Goal: Task Accomplishment & Management: Complete application form

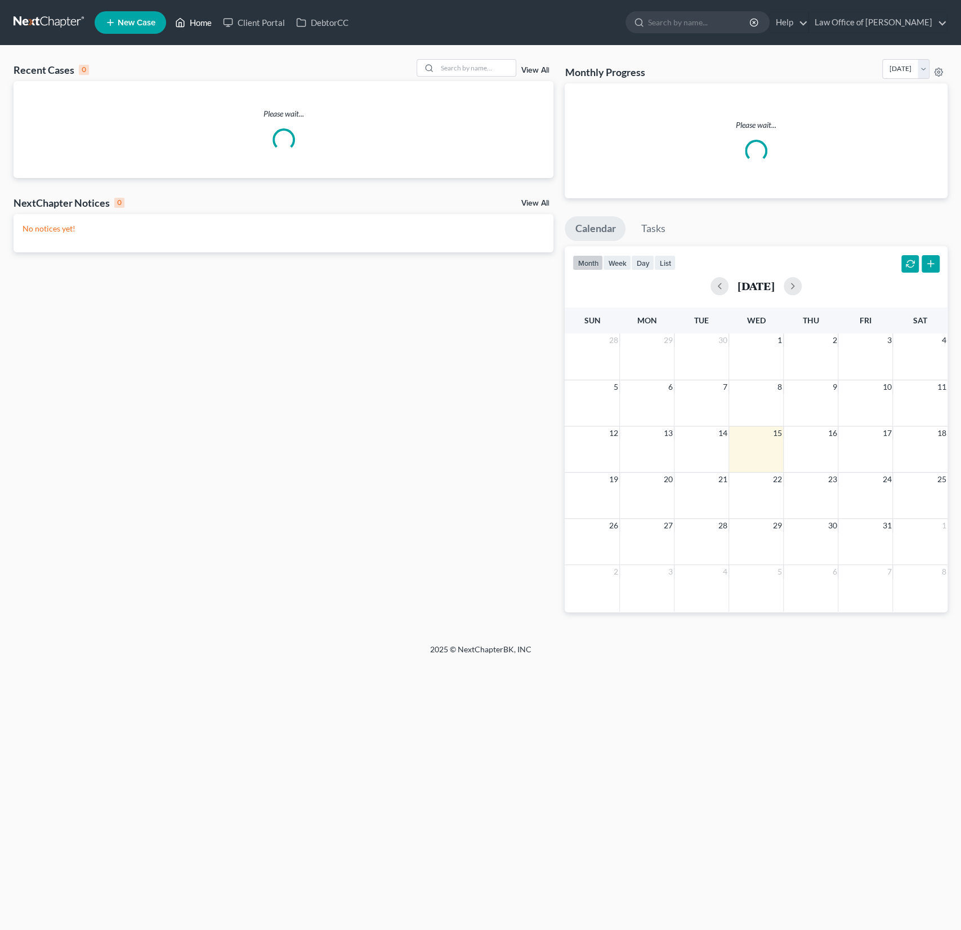
click at [198, 24] on link "Home" at bounding box center [194, 22] width 48 height 20
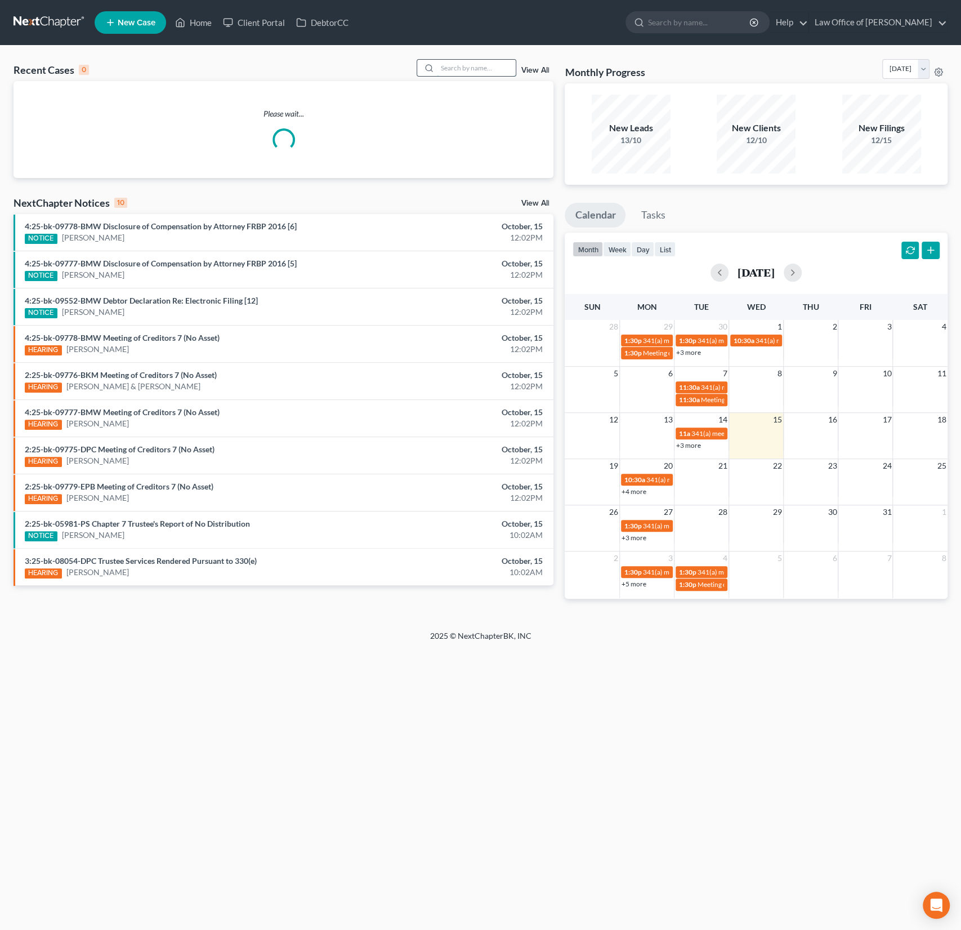
click at [461, 69] on input "search" at bounding box center [476, 68] width 79 height 16
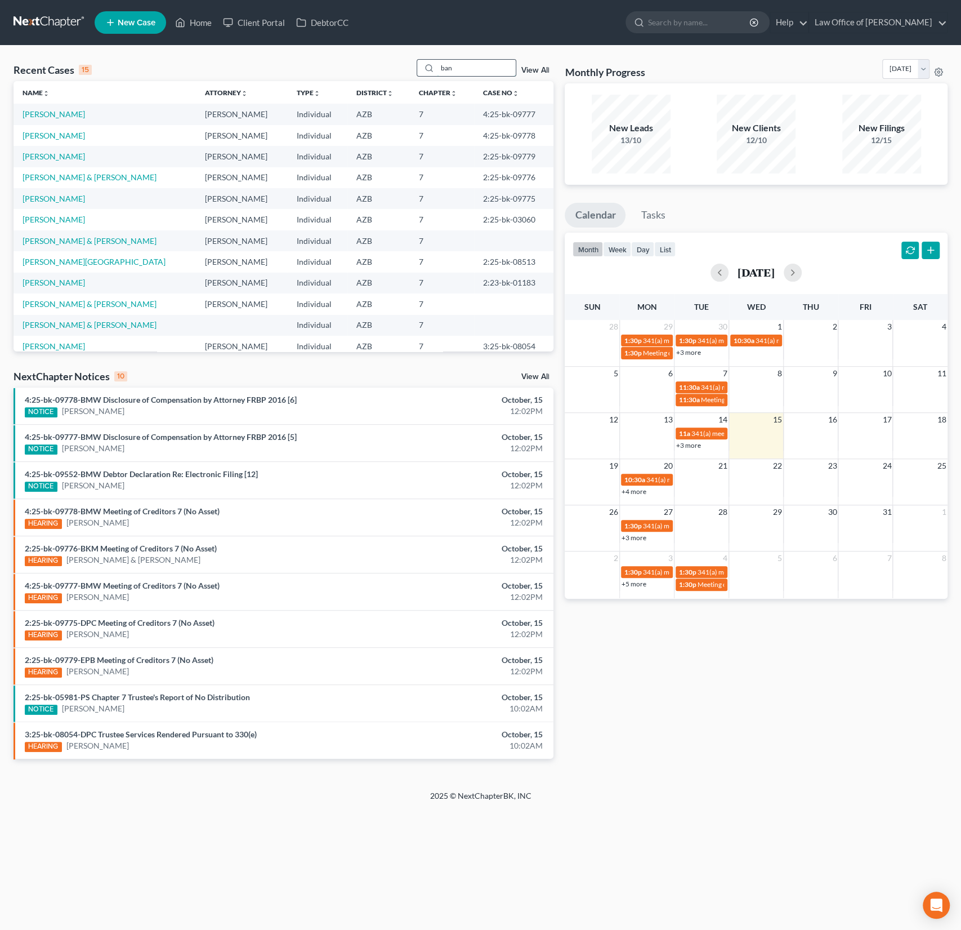
type input "ban"
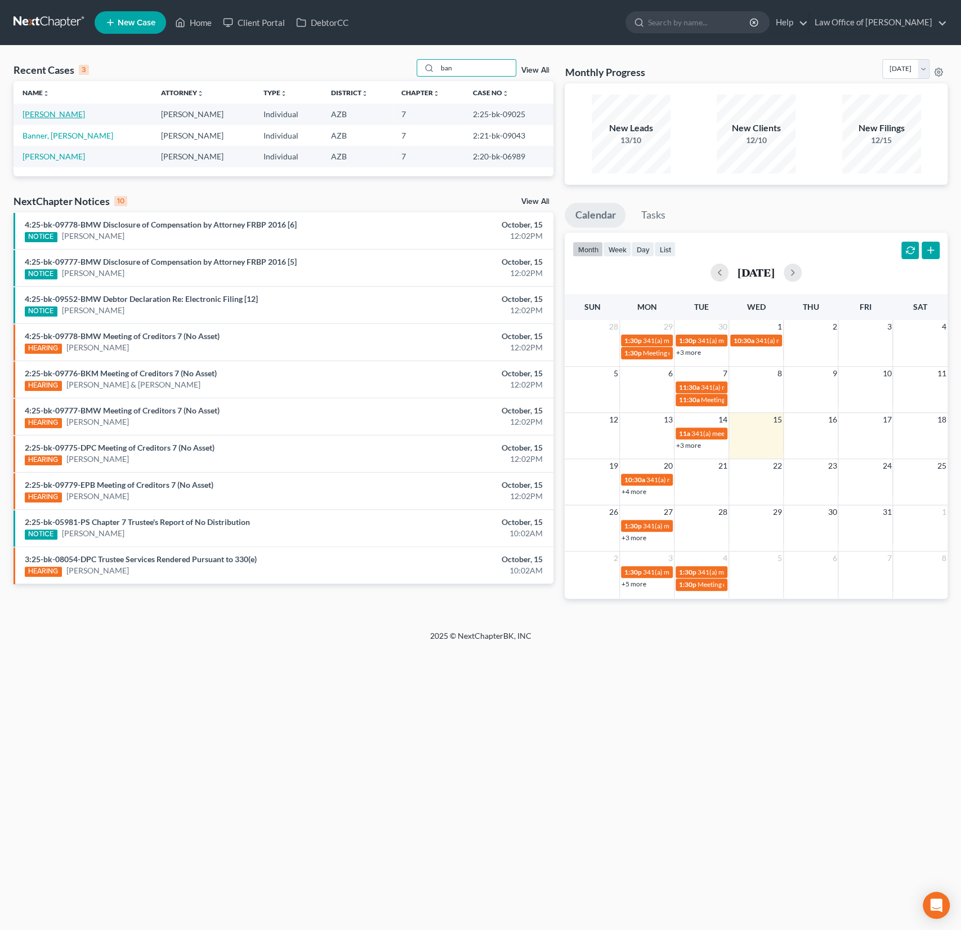
click at [38, 114] on link "[PERSON_NAME]" at bounding box center [54, 114] width 63 height 10
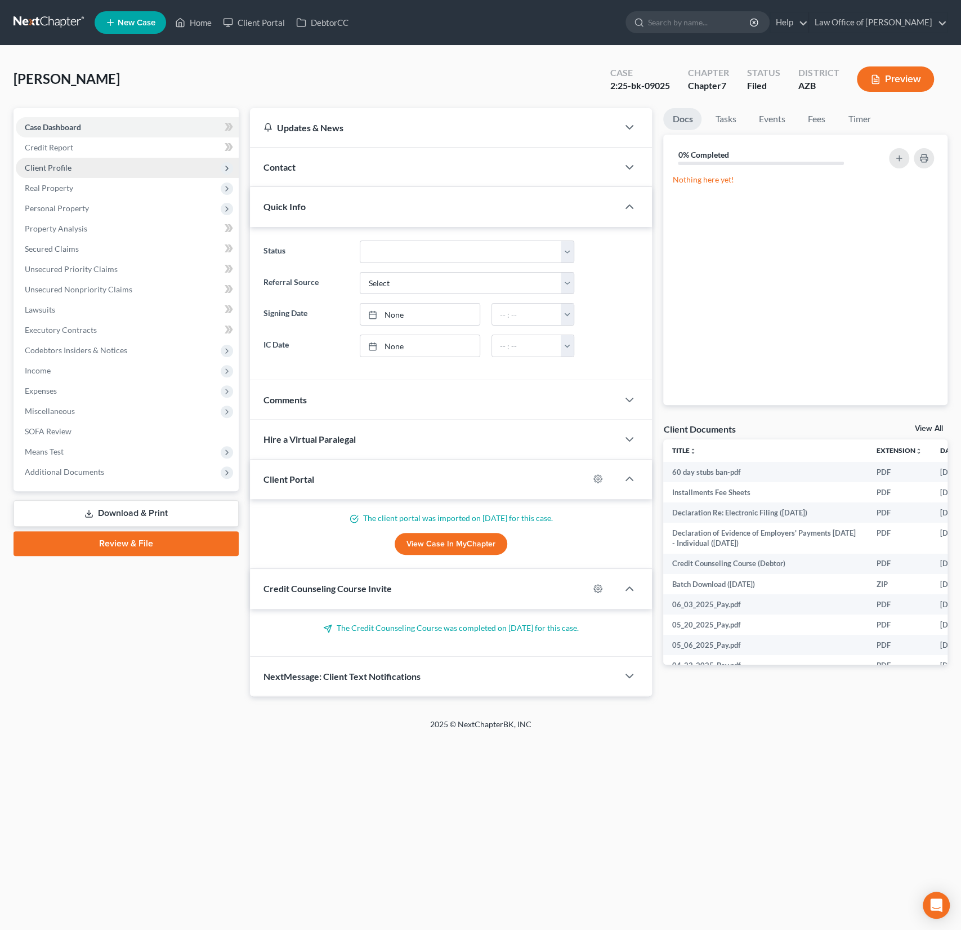
click at [59, 161] on span "Client Profile" at bounding box center [127, 168] width 223 height 20
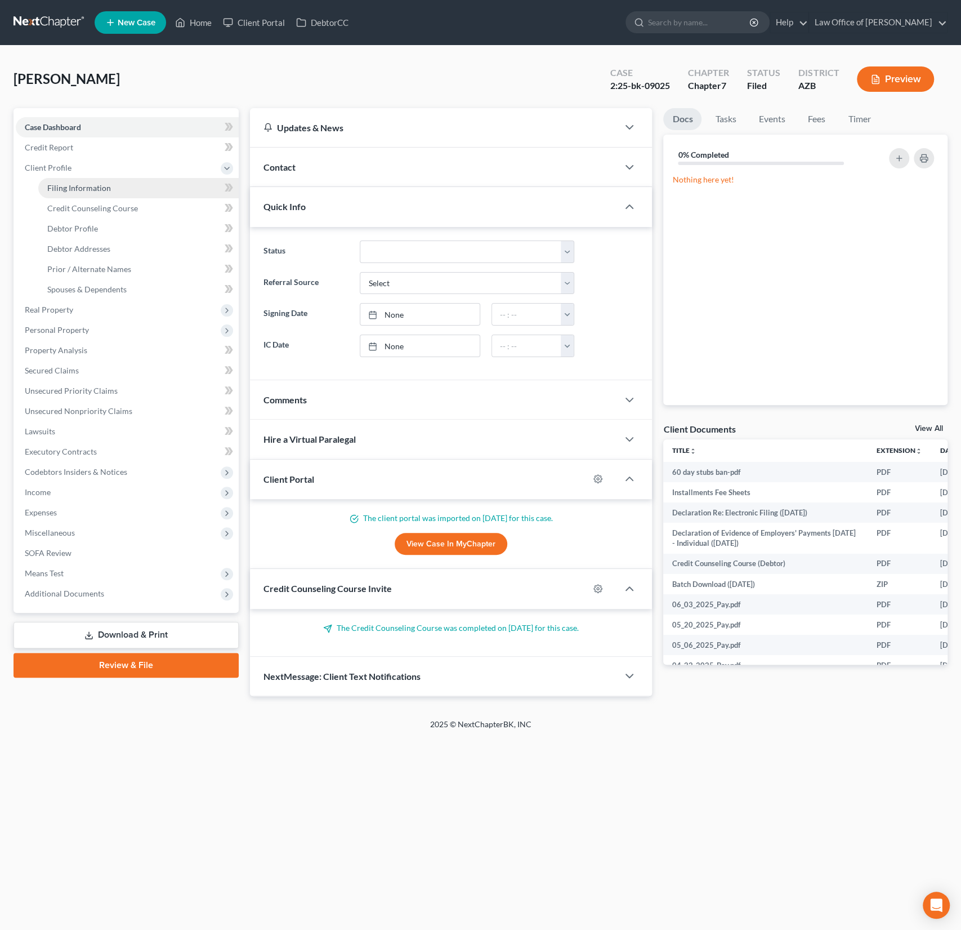
click at [74, 185] on span "Filing Information" at bounding box center [79, 188] width 64 height 10
select select "1"
select select "0"
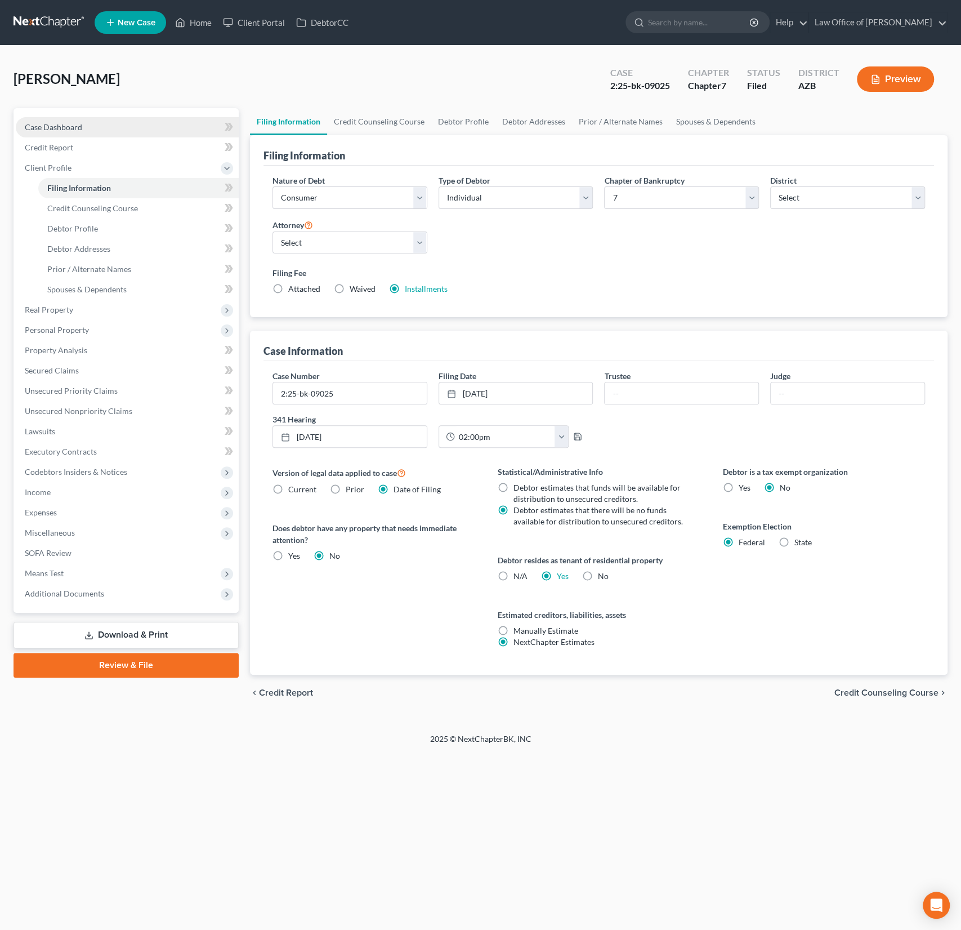
click at [61, 130] on span "Case Dashboard" at bounding box center [53, 127] width 57 height 10
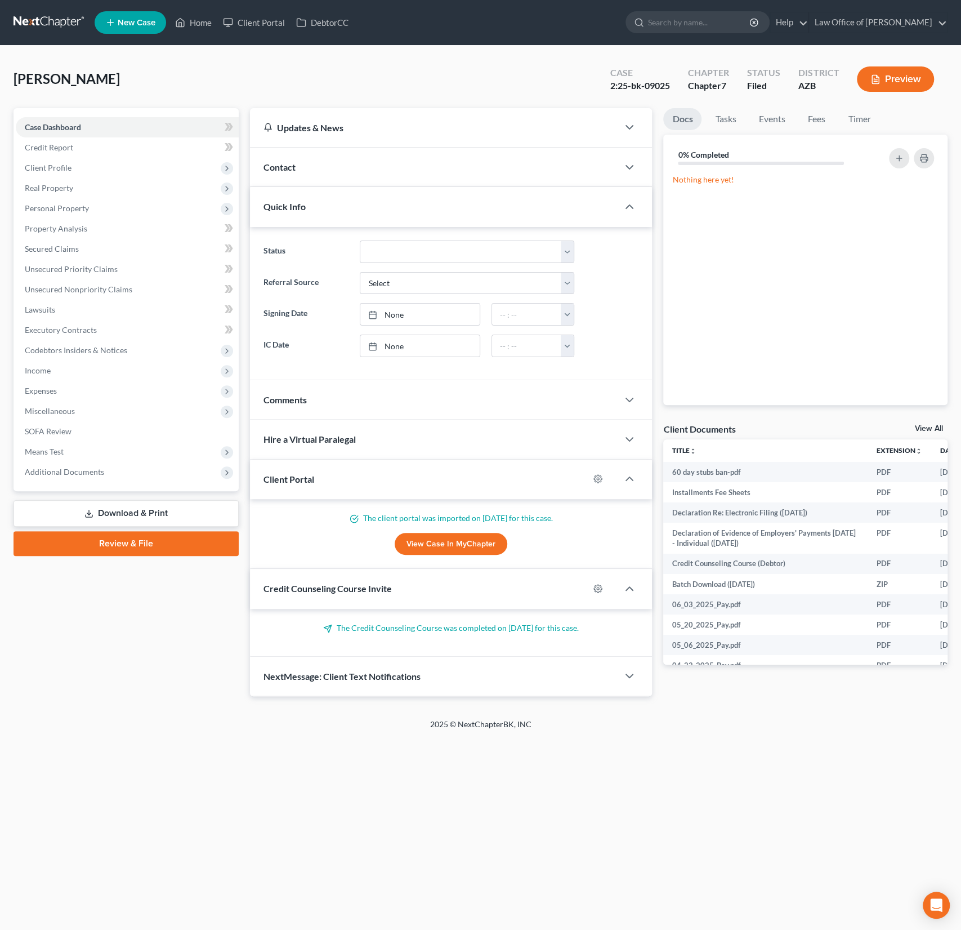
click at [318, 159] on div "Contact" at bounding box center [434, 167] width 369 height 39
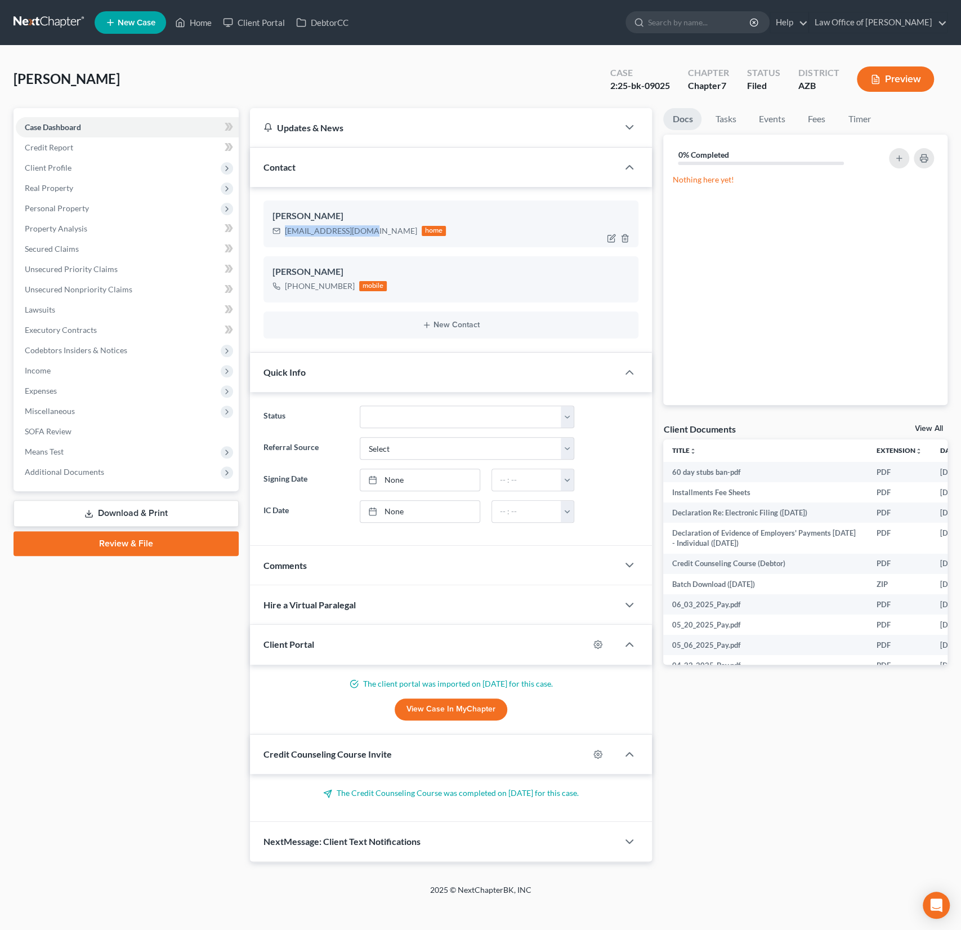
drag, startPoint x: 365, startPoint y: 230, endPoint x: 283, endPoint y: 228, distance: 81.7
click at [283, 228] on div "[EMAIL_ADDRESS][DOMAIN_NAME] home" at bounding box center [360, 231] width 174 height 15
copy div "[EMAIL_ADDRESS][DOMAIN_NAME]"
drag, startPoint x: 351, startPoint y: 283, endPoint x: 284, endPoint y: 282, distance: 66.5
click at [284, 282] on div "[PHONE_NUMBER] mobile" at bounding box center [330, 286] width 115 height 15
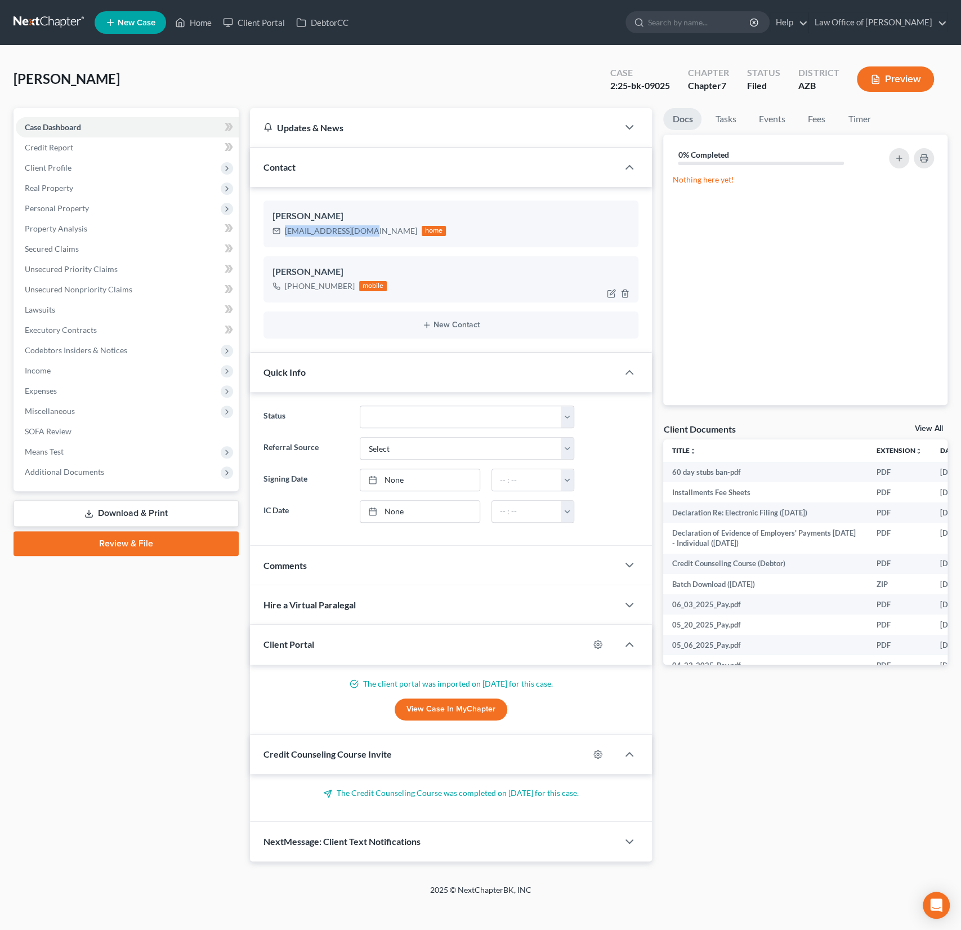
copy div "[PHONE_NUMBER]"
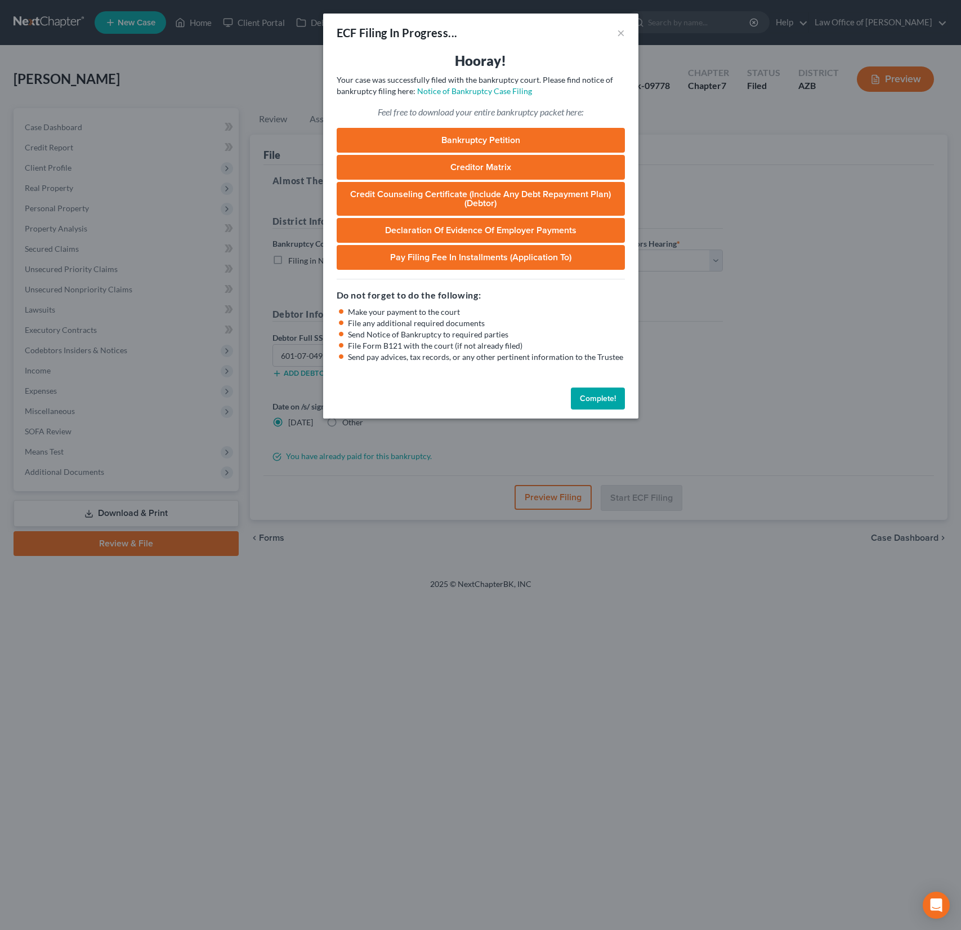
select select "1"
click at [623, 29] on button "×" at bounding box center [621, 33] width 8 height 14
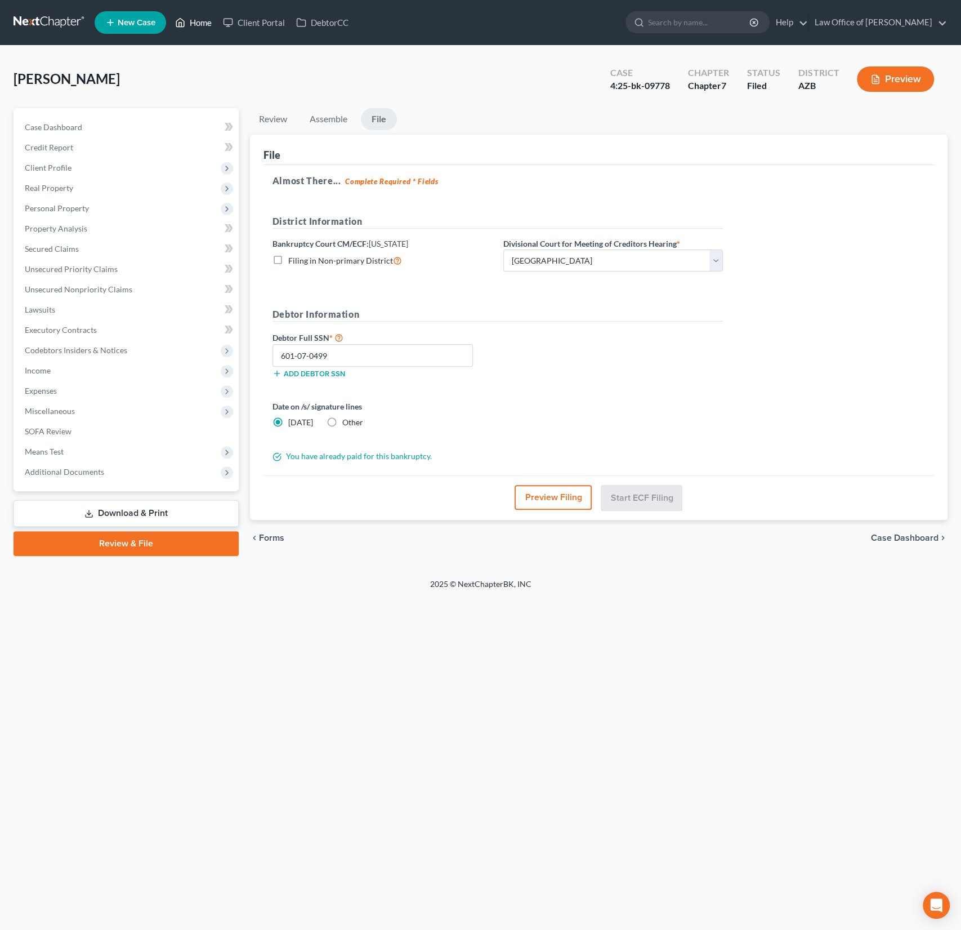
click at [189, 19] on link "Home" at bounding box center [194, 22] width 48 height 20
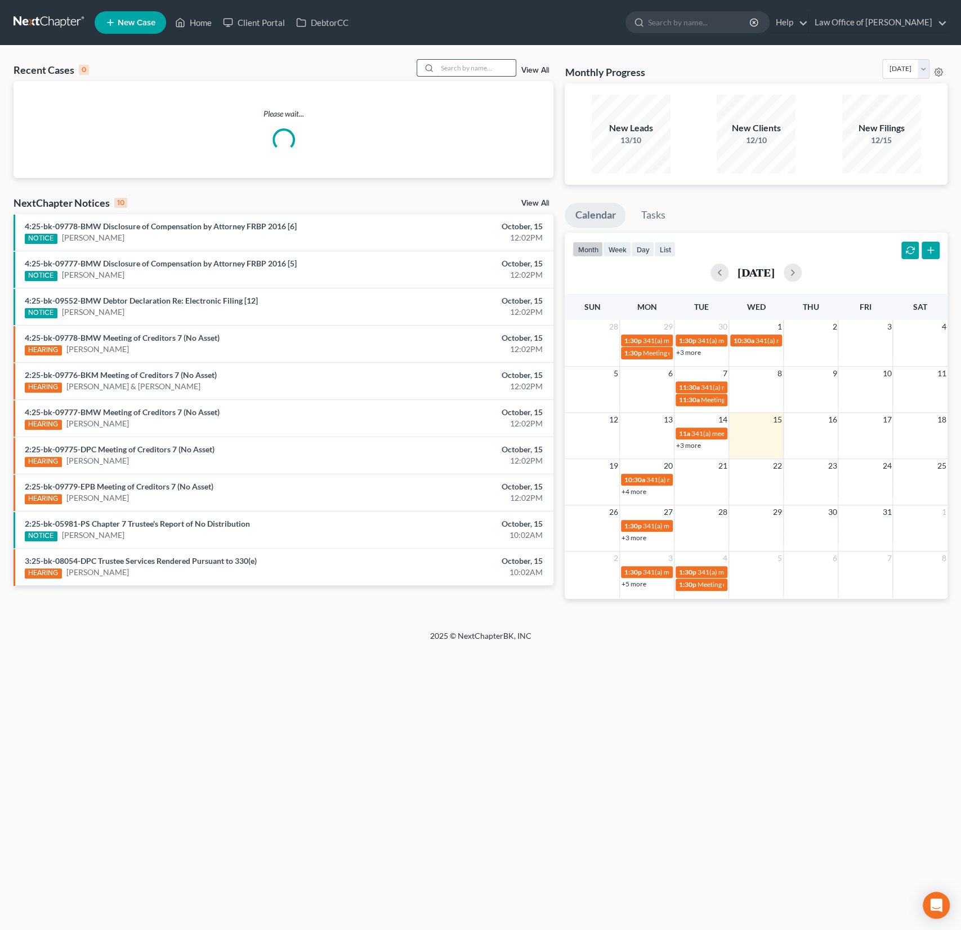
click at [465, 72] on input "search" at bounding box center [476, 68] width 79 height 16
type input "ban"
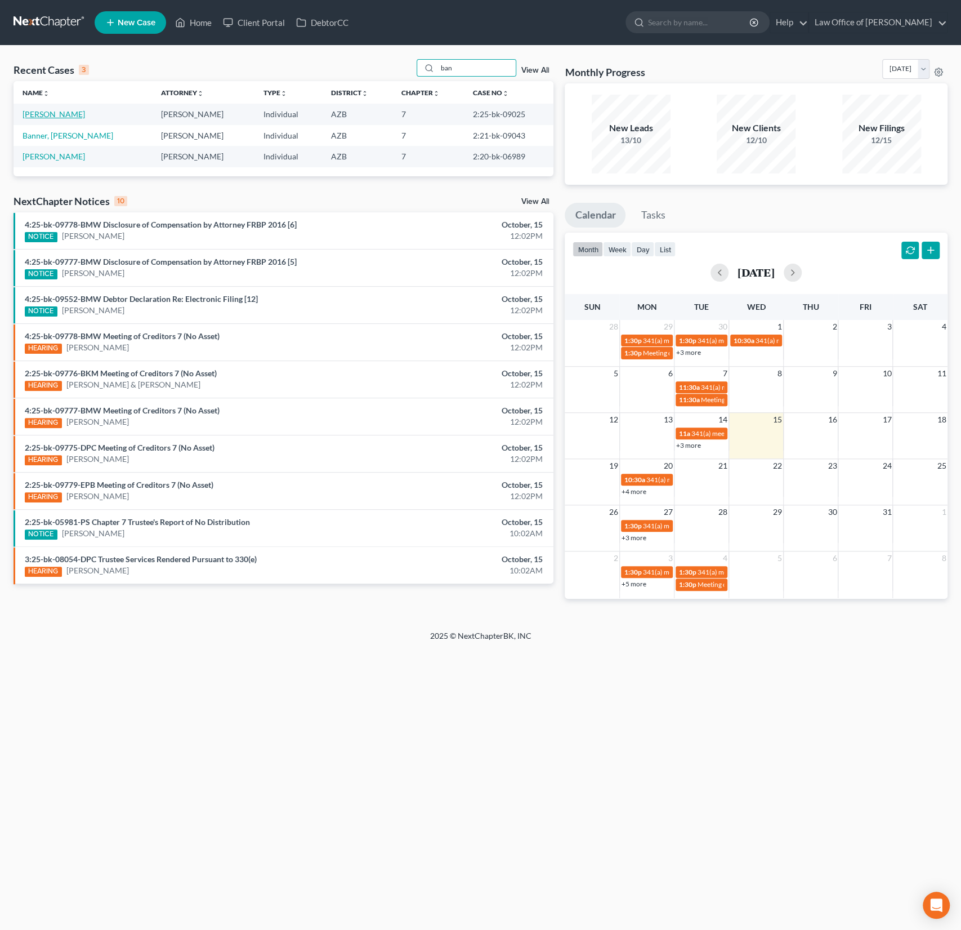
click at [51, 112] on link "[PERSON_NAME]" at bounding box center [54, 114] width 63 height 10
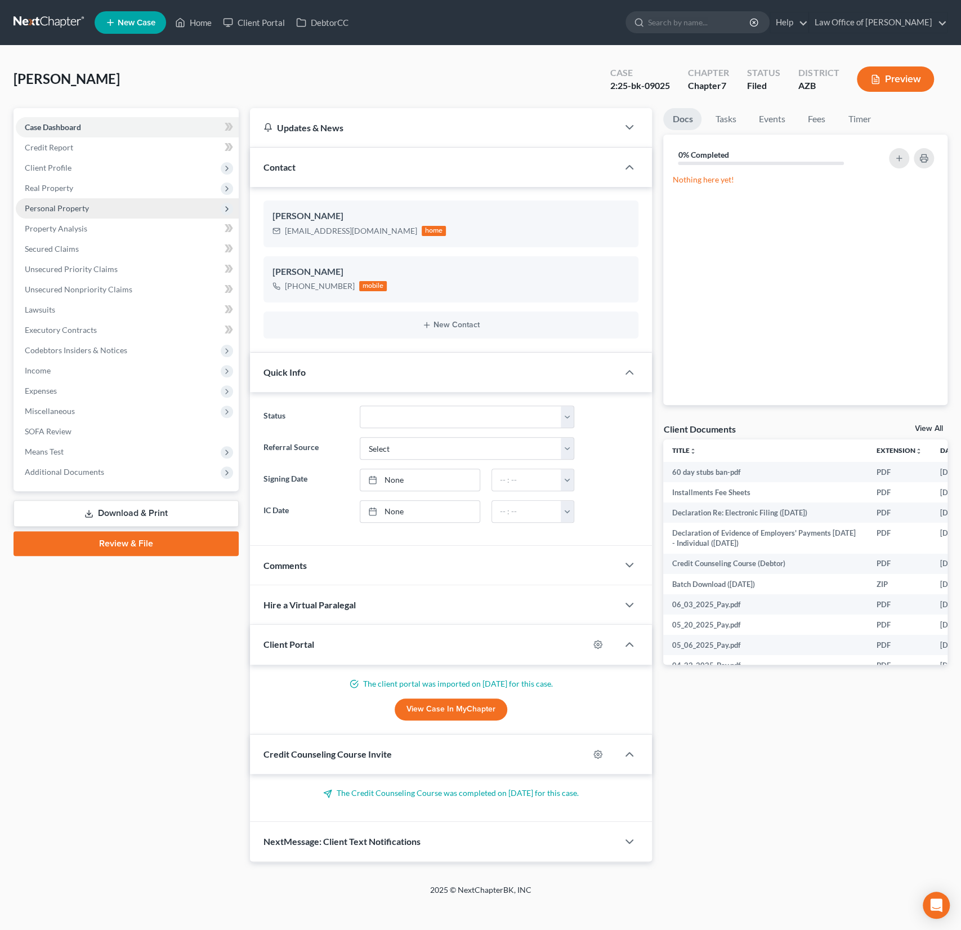
click at [63, 206] on span "Personal Property" at bounding box center [57, 208] width 64 height 10
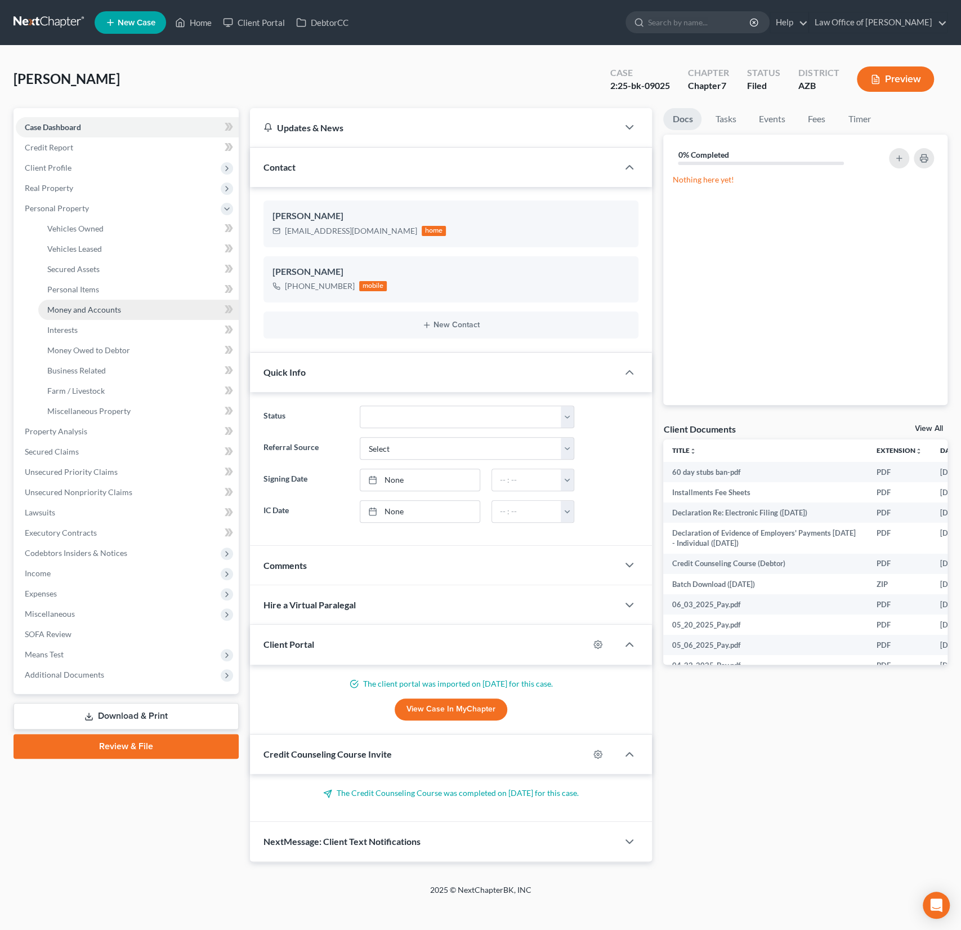
click at [93, 306] on span "Money and Accounts" at bounding box center [84, 310] width 74 height 10
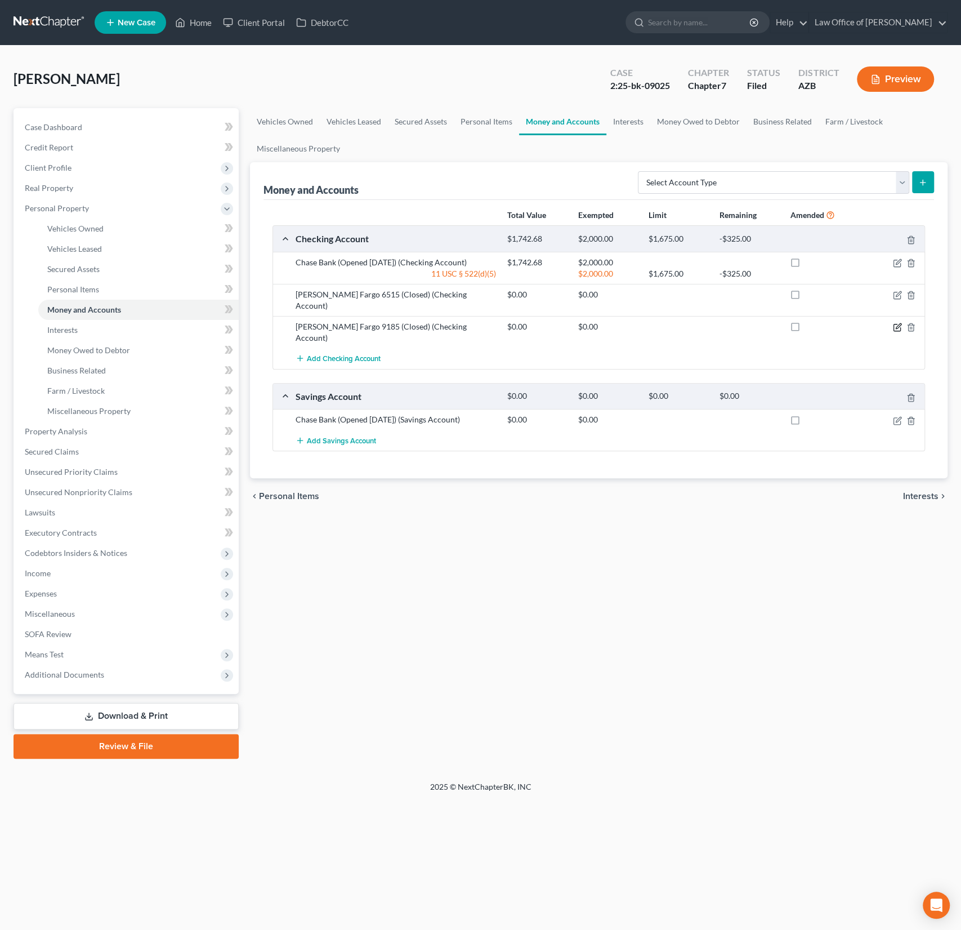
click at [898, 323] on icon "button" at bounding box center [897, 327] width 9 height 9
select select "14"
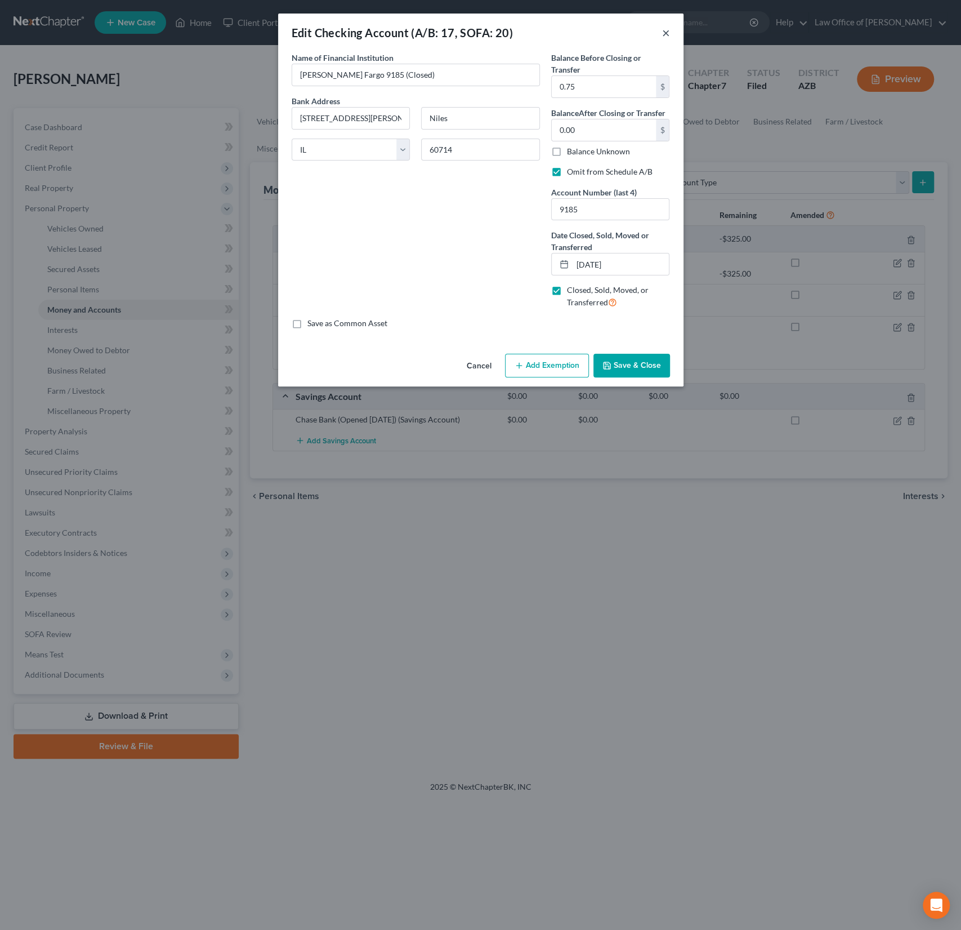
click at [665, 32] on button "×" at bounding box center [666, 33] width 8 height 14
